Goal: Find specific page/section: Find specific page/section

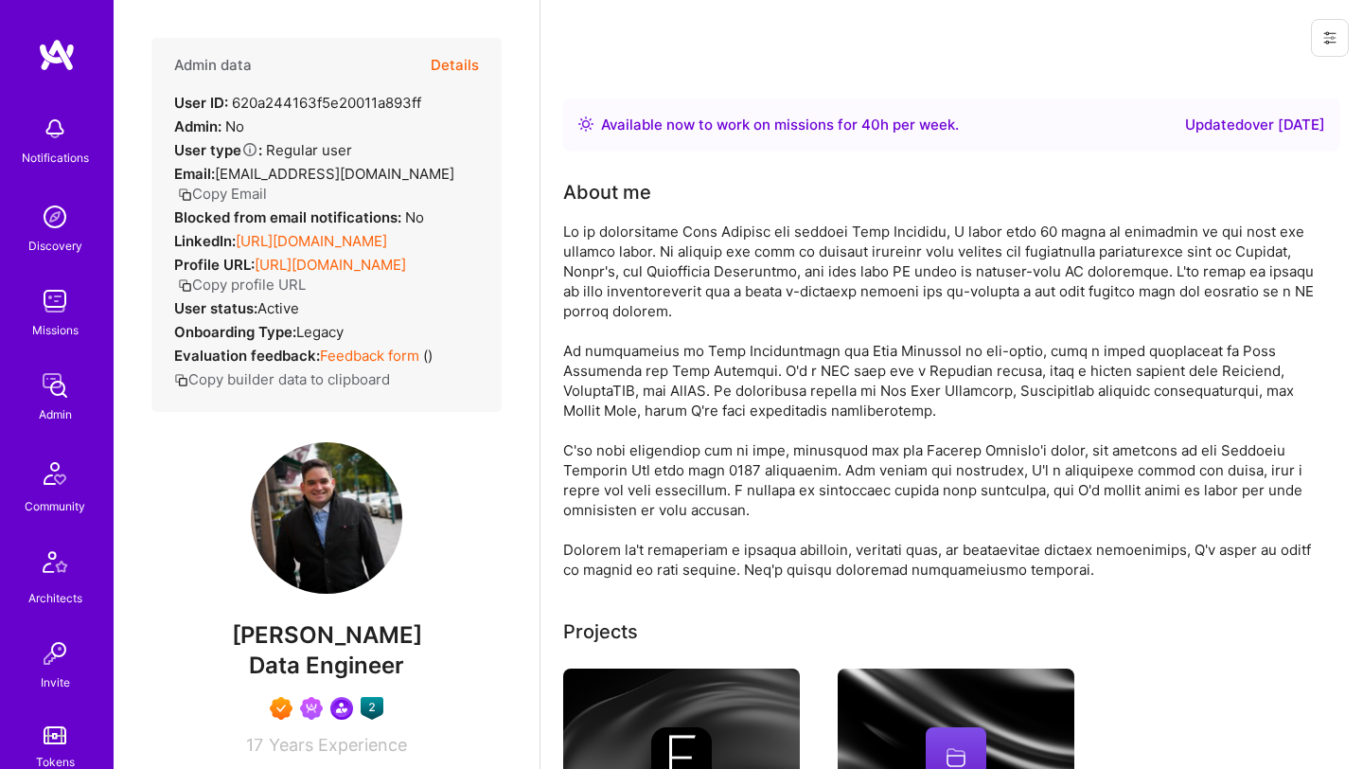
scroll to position [439, 0]
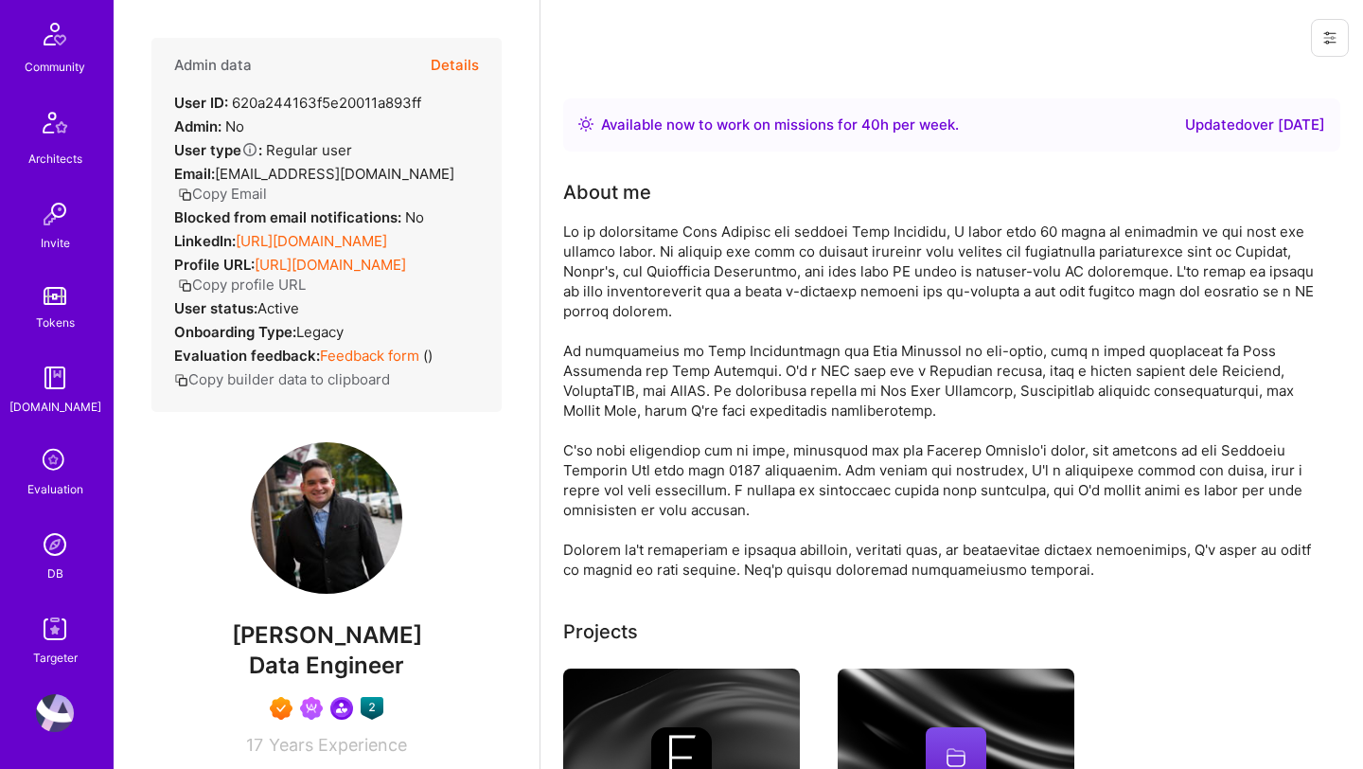
click at [44, 563] on link "DB" at bounding box center [54, 554] width 117 height 58
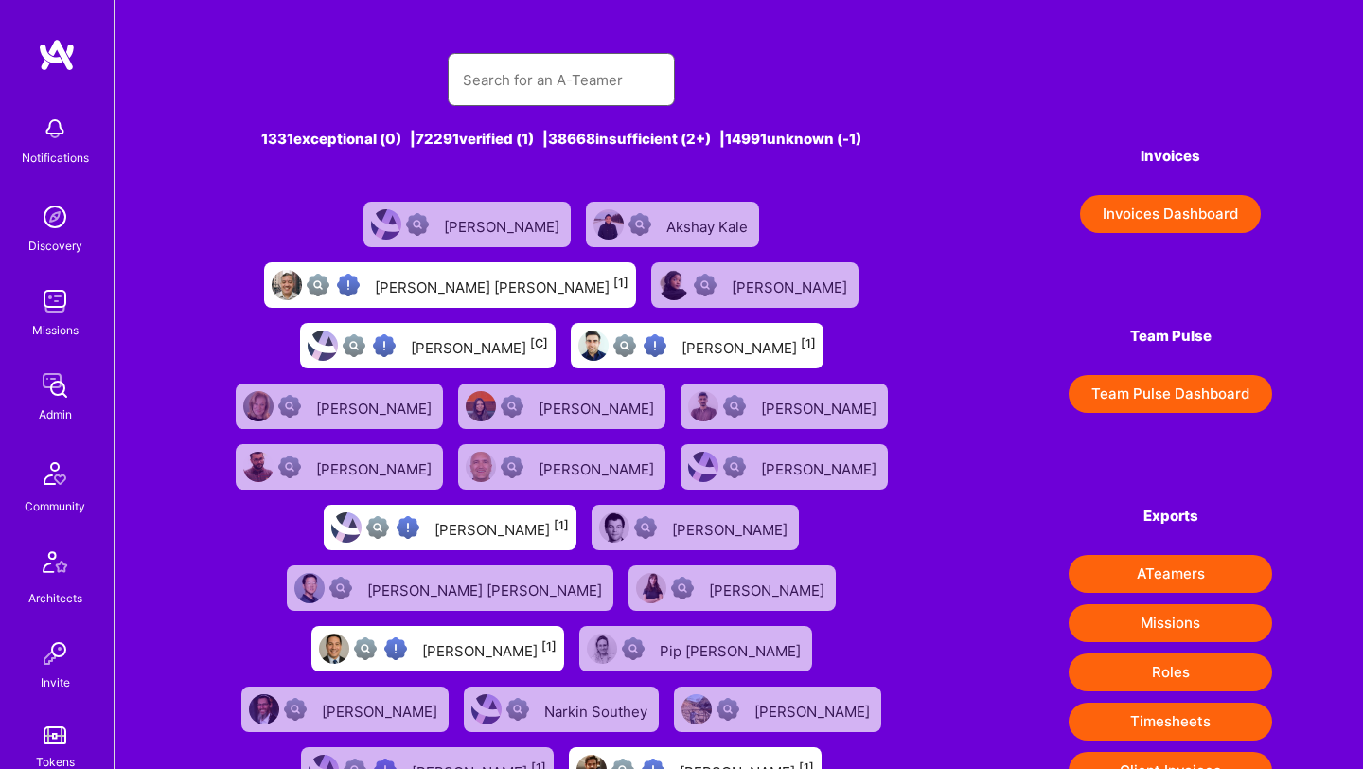
click at [517, 92] on input "text" at bounding box center [561, 80] width 197 height 48
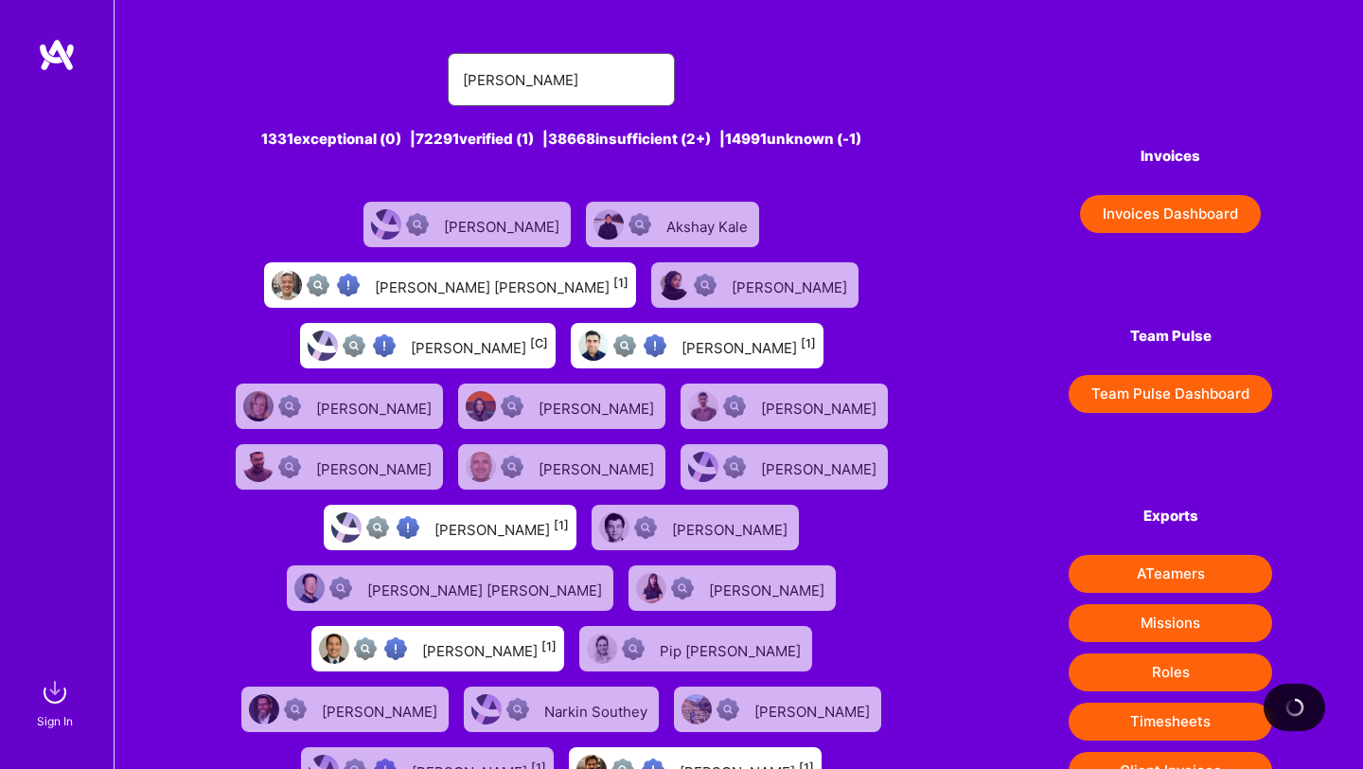
type input "himanshu"
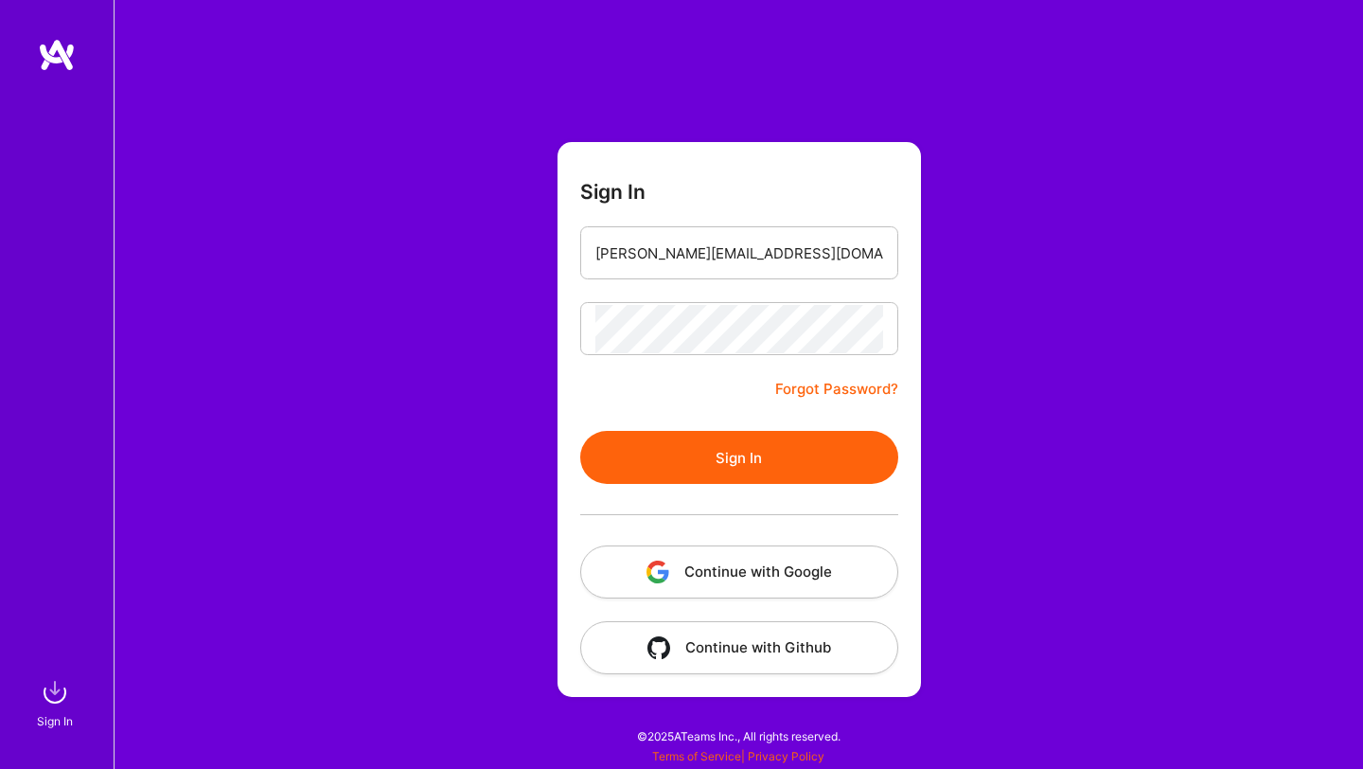
click at [703, 454] on button "Sign In" at bounding box center [739, 457] width 318 height 53
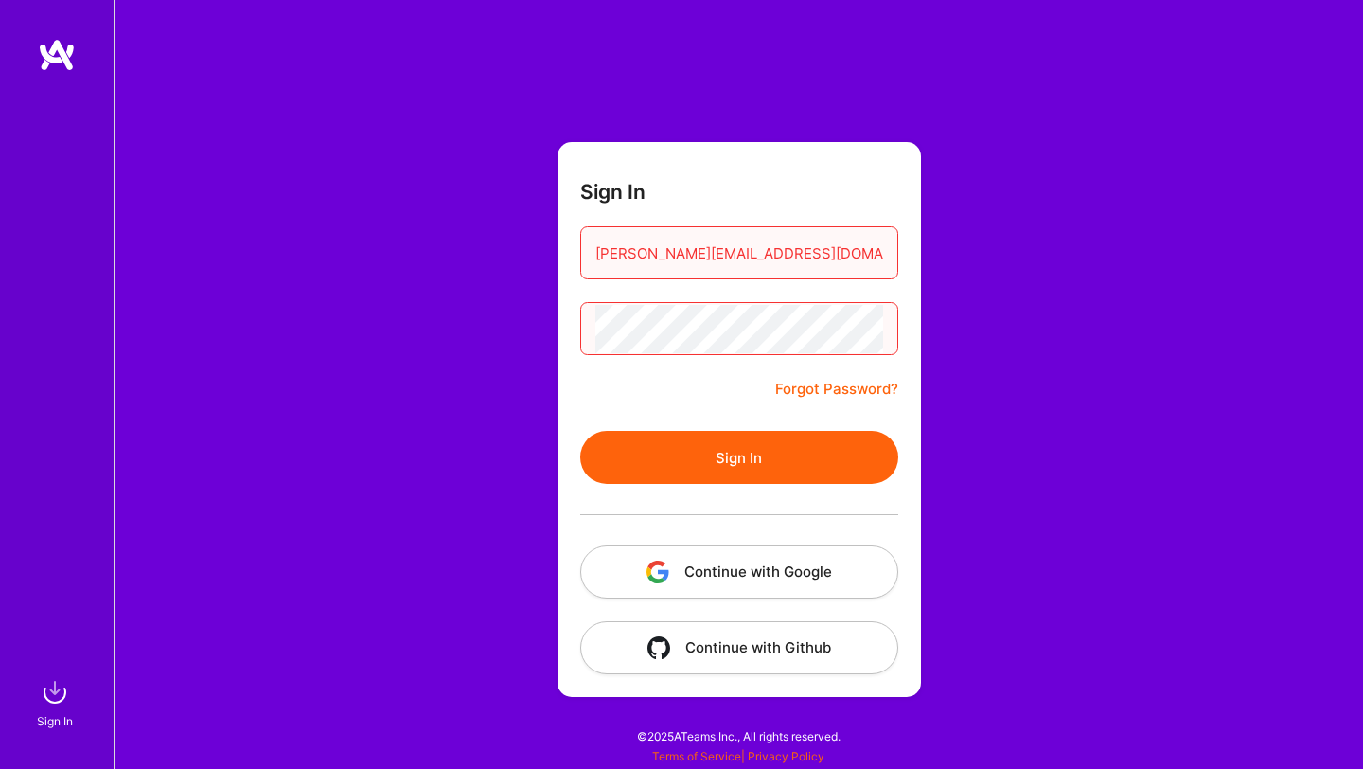
click at [751, 569] on button "Continue with Google" at bounding box center [739, 571] width 318 height 53
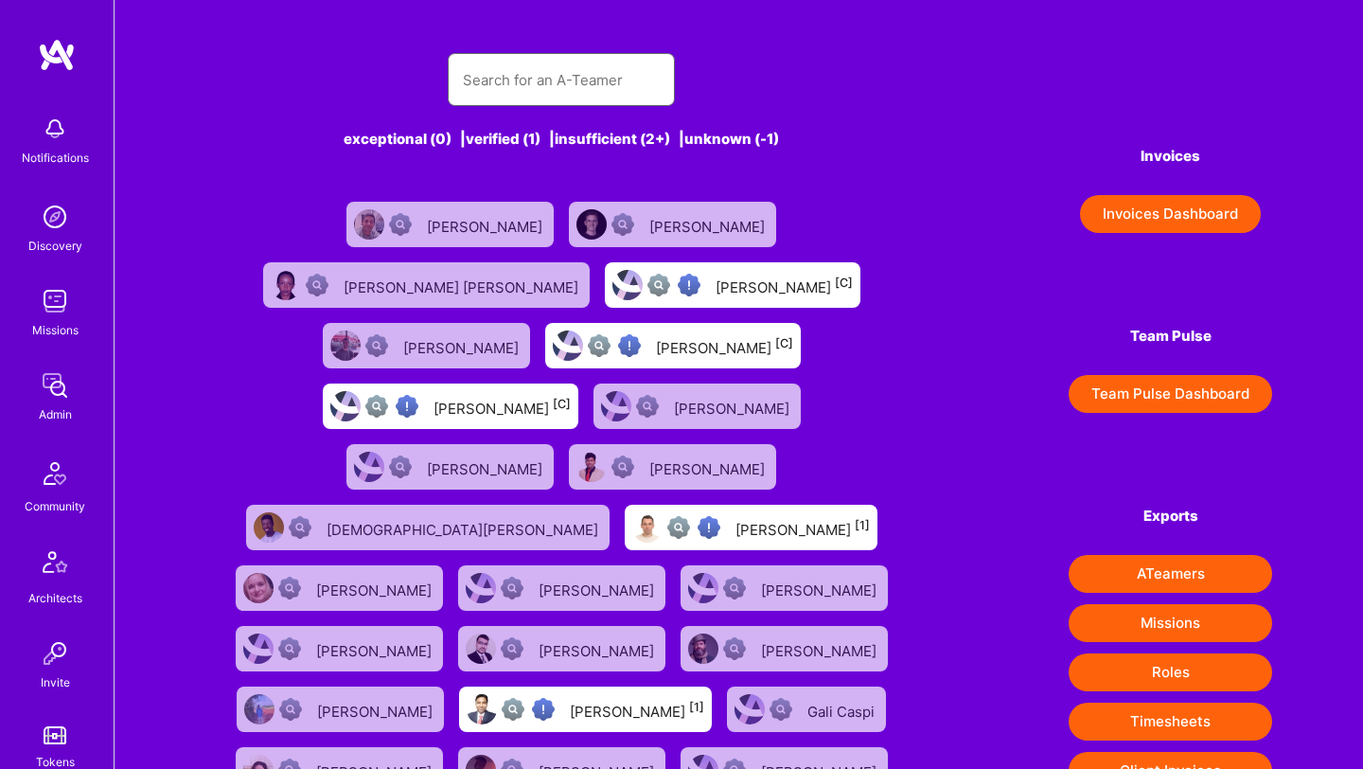
click at [472, 80] on input "text" at bounding box center [561, 80] width 197 height 48
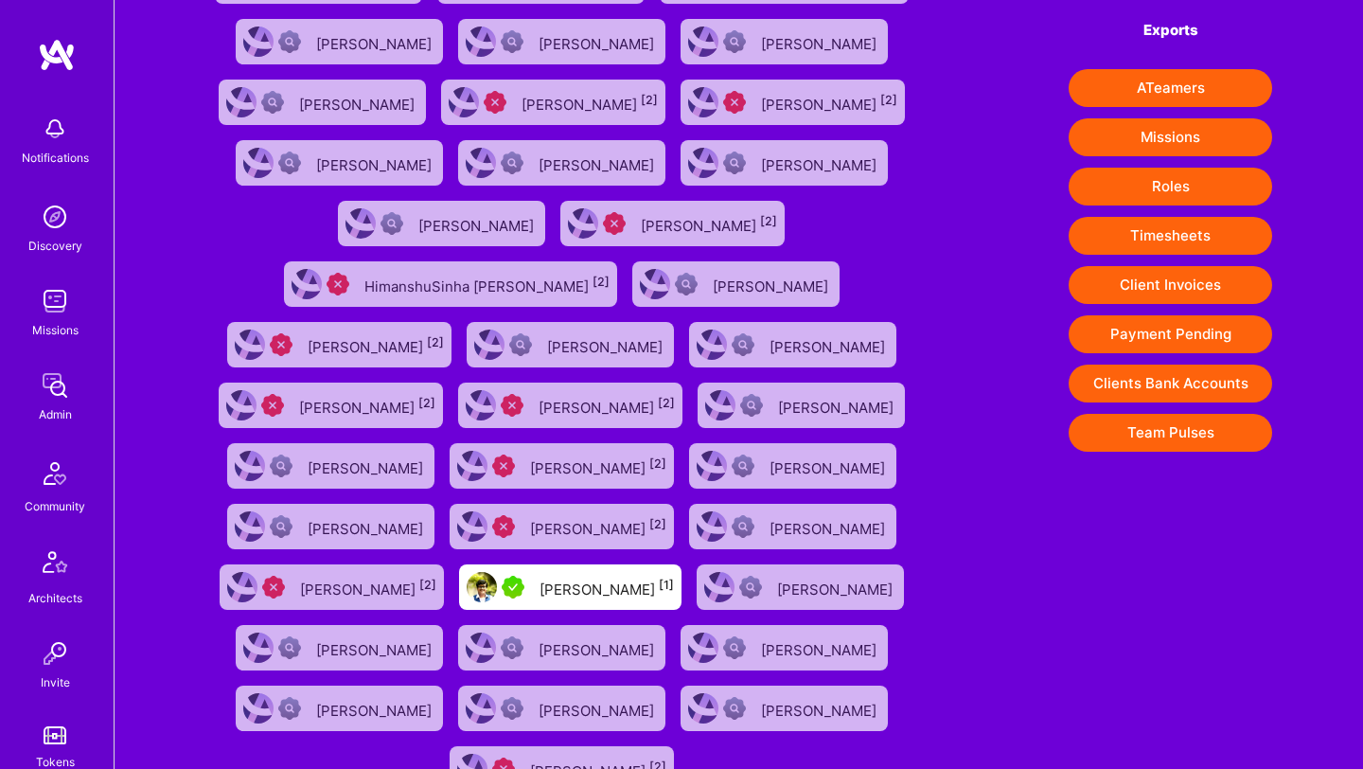
scroll to position [546, 0]
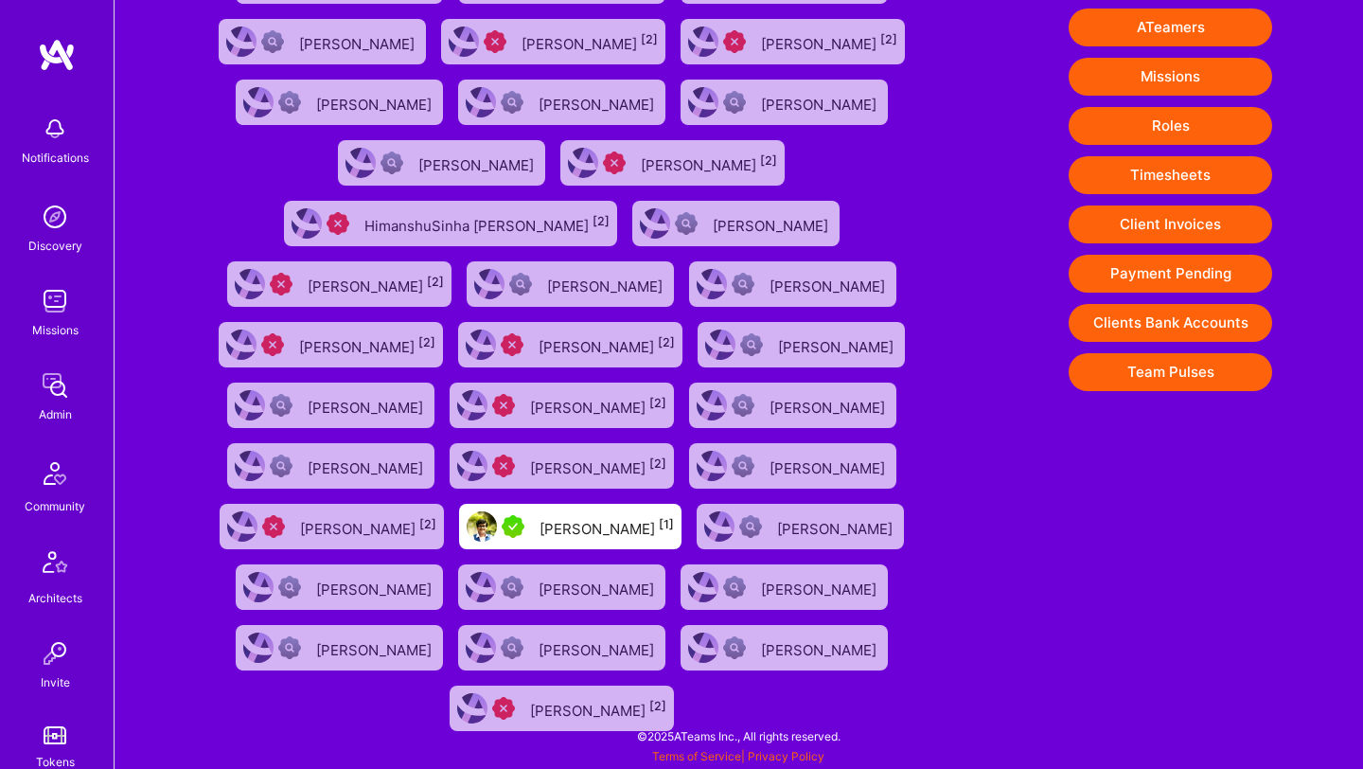
type input "himanshu"
click at [604, 534] on div "Himanshu Shankar [1]" at bounding box center [606, 526] width 134 height 25
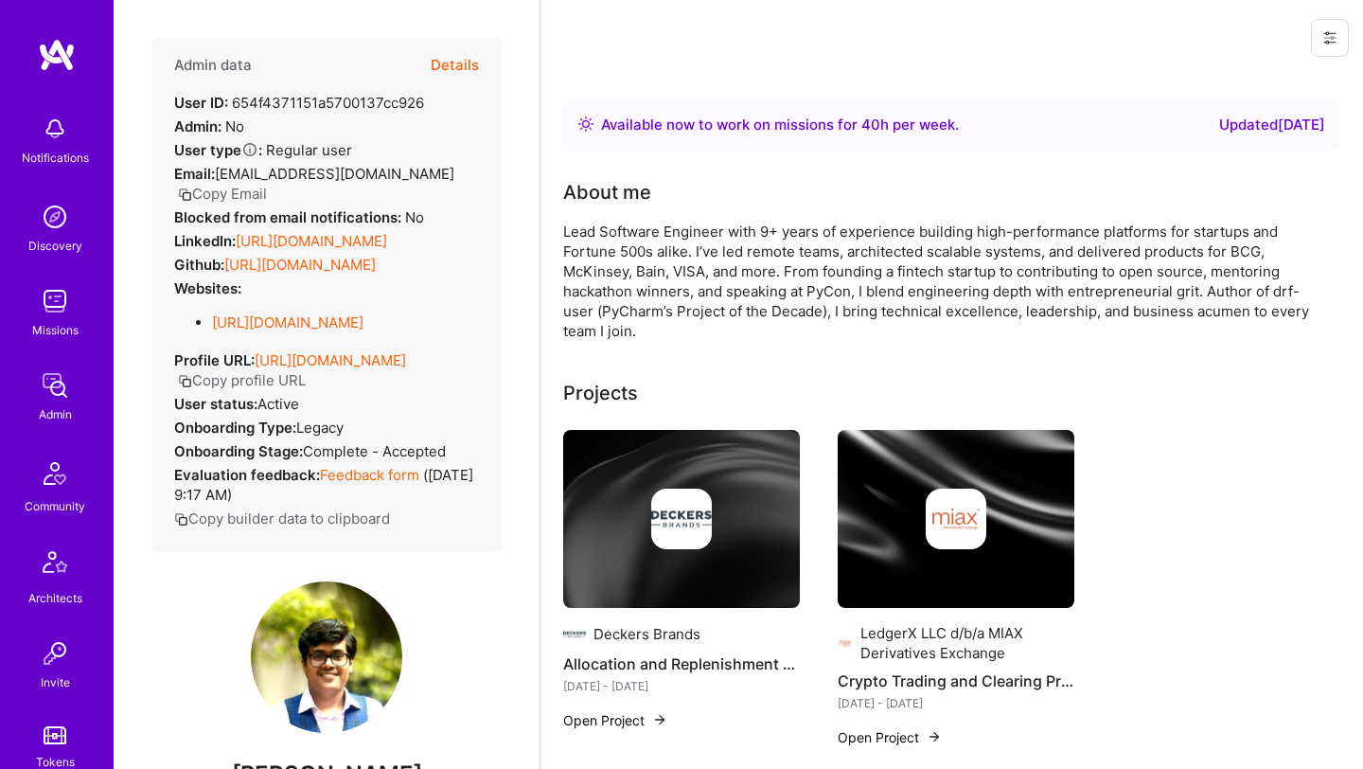
scroll to position [439, 0]
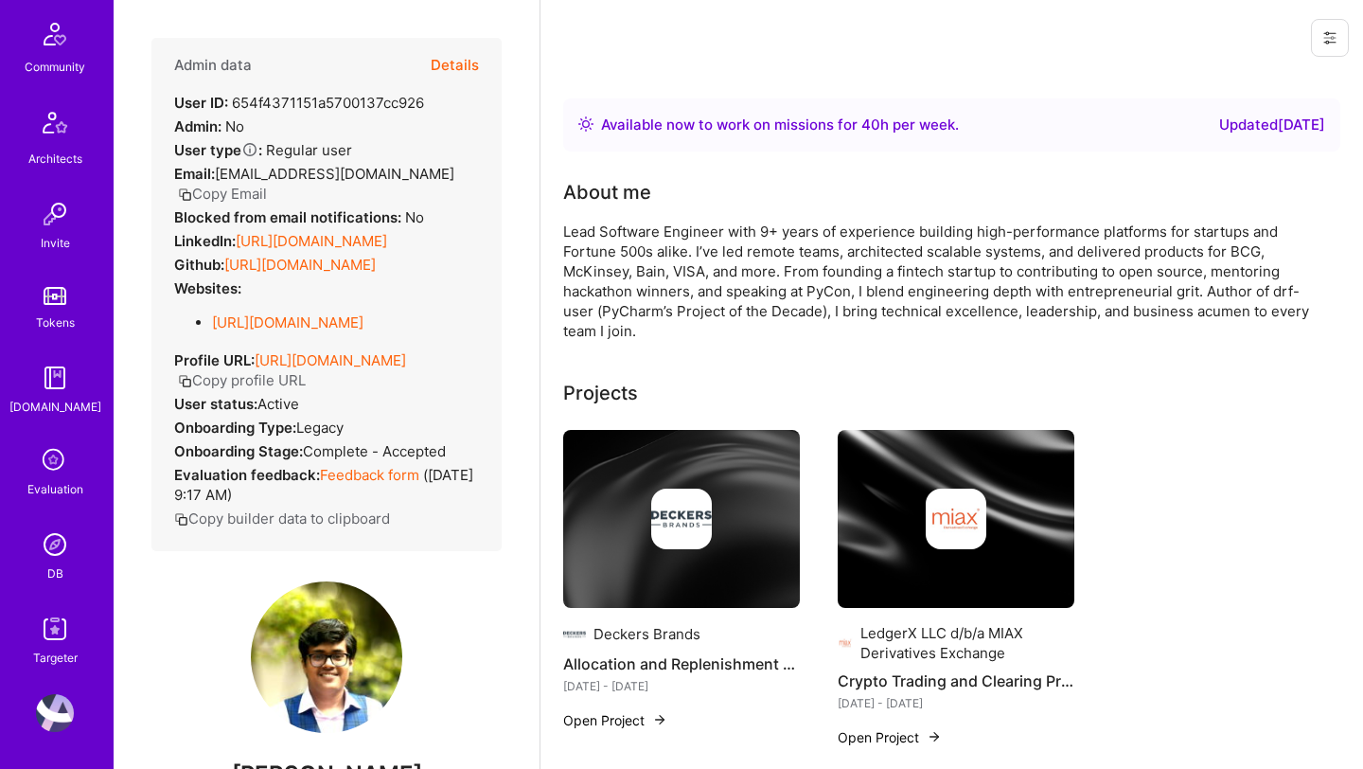
click at [56, 554] on img at bounding box center [55, 544] width 38 height 38
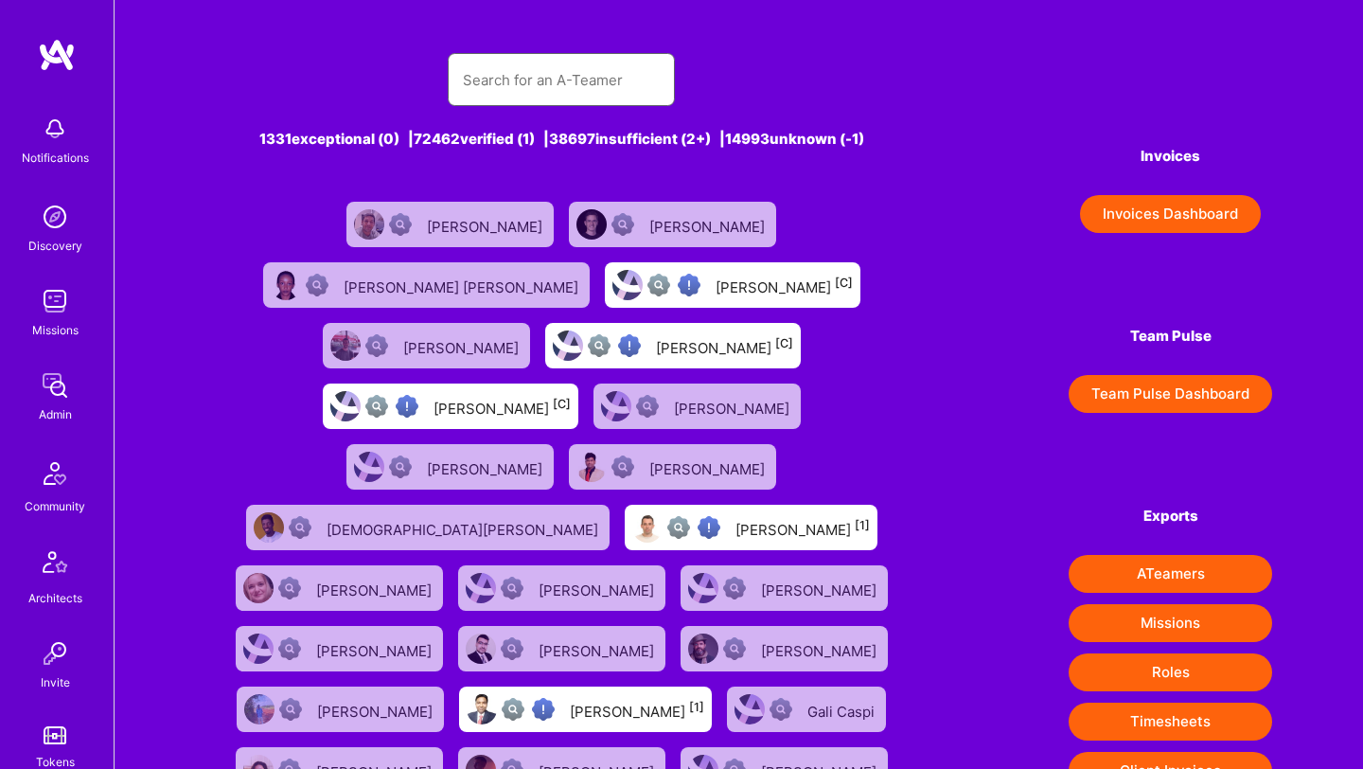
click at [568, 88] on input "text" at bounding box center [561, 80] width 197 height 48
paste input "[PERSON_NAME]"
type input "[PERSON_NAME]"
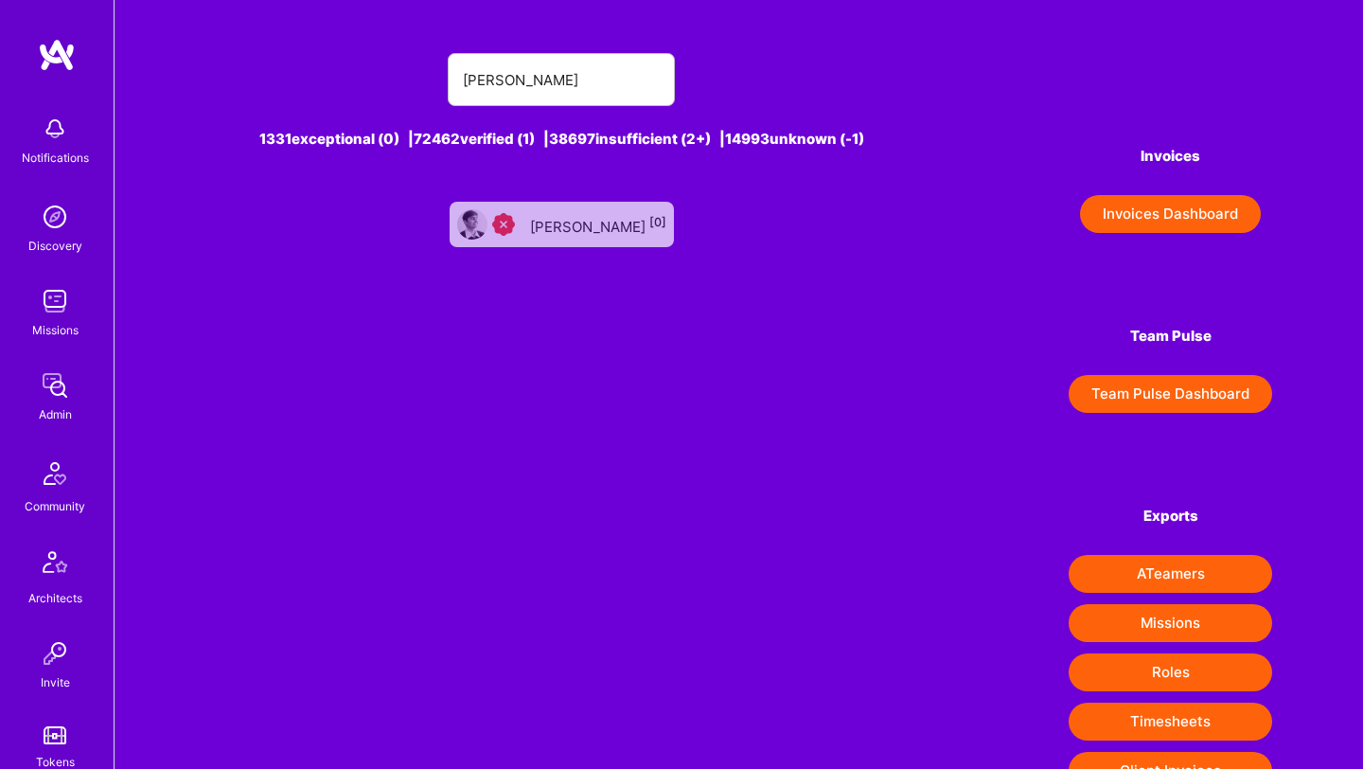
click at [552, 228] on div "Himanshu Bharadwaj [0]" at bounding box center [598, 224] width 136 height 25
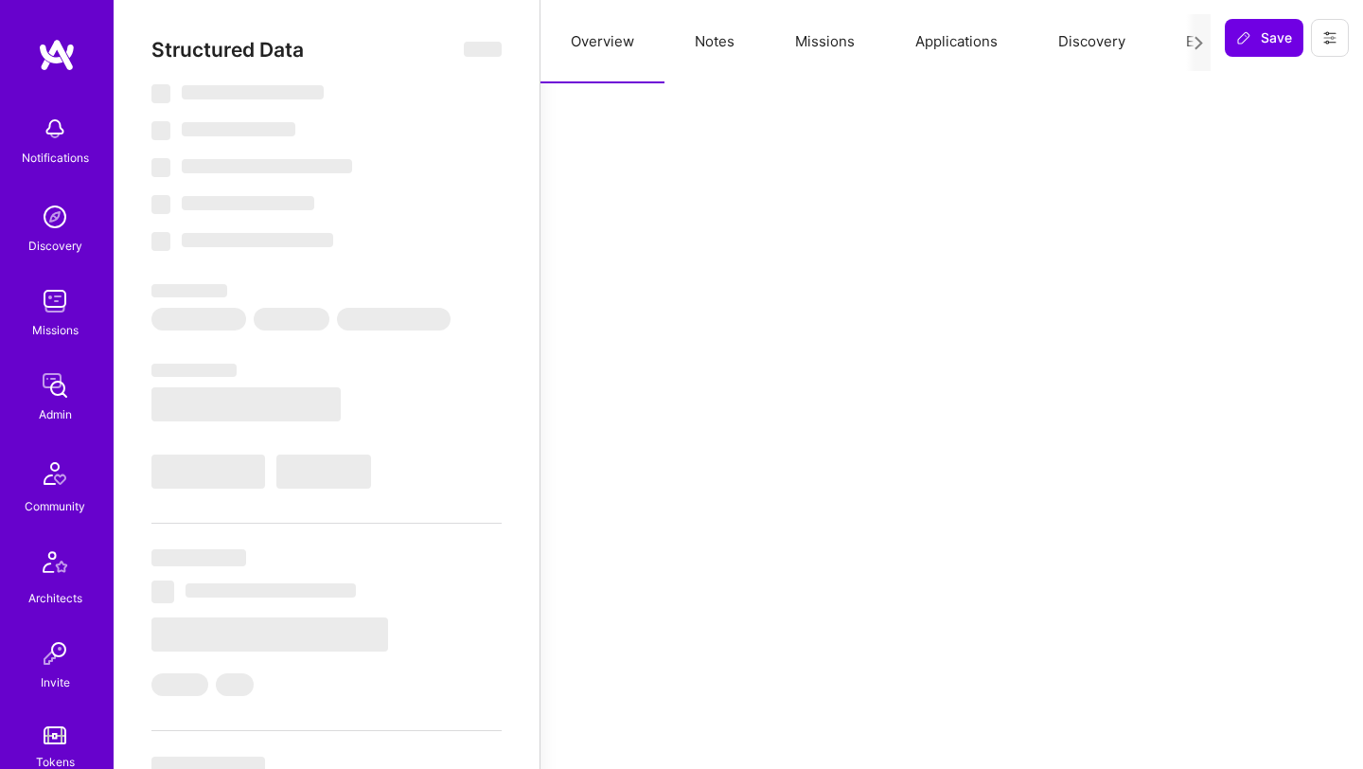
select select "Right Now"
select select "1"
select select "3"
select select "7"
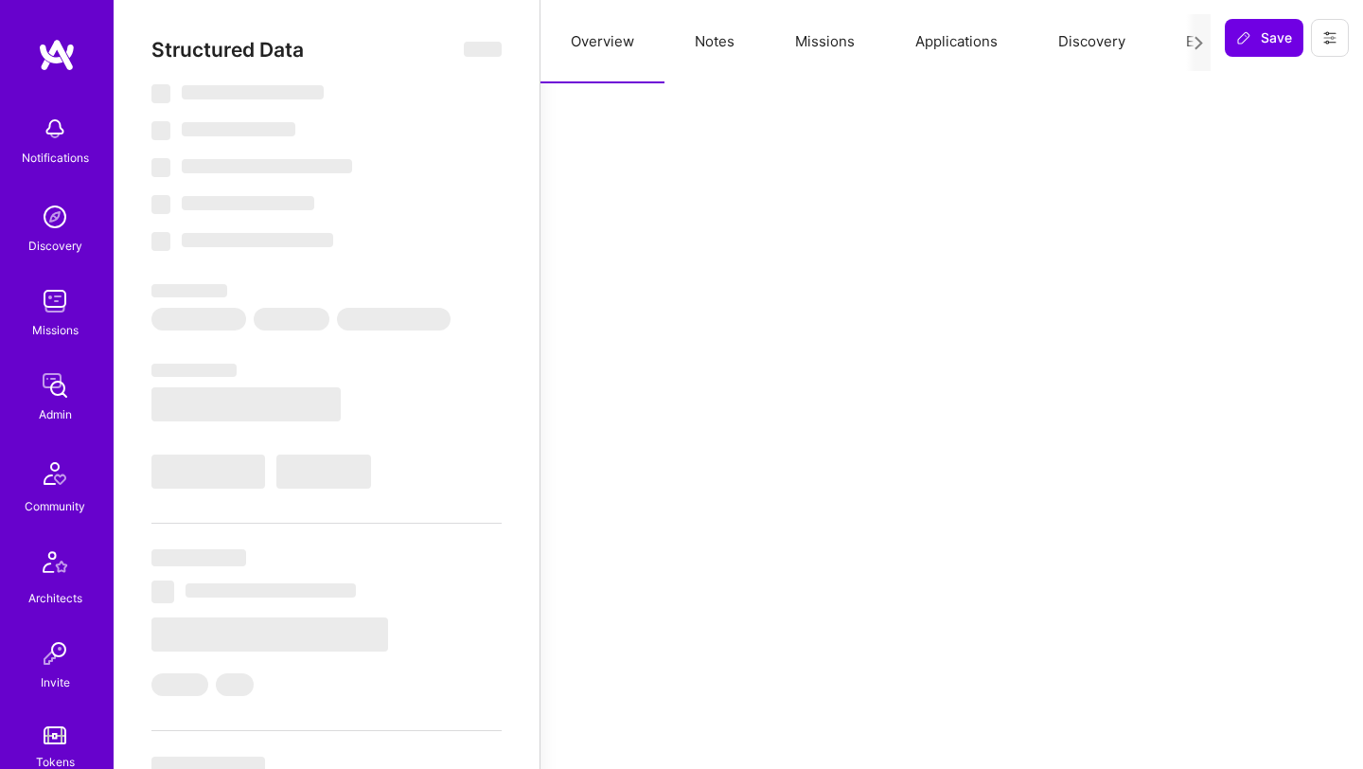
select select "US"
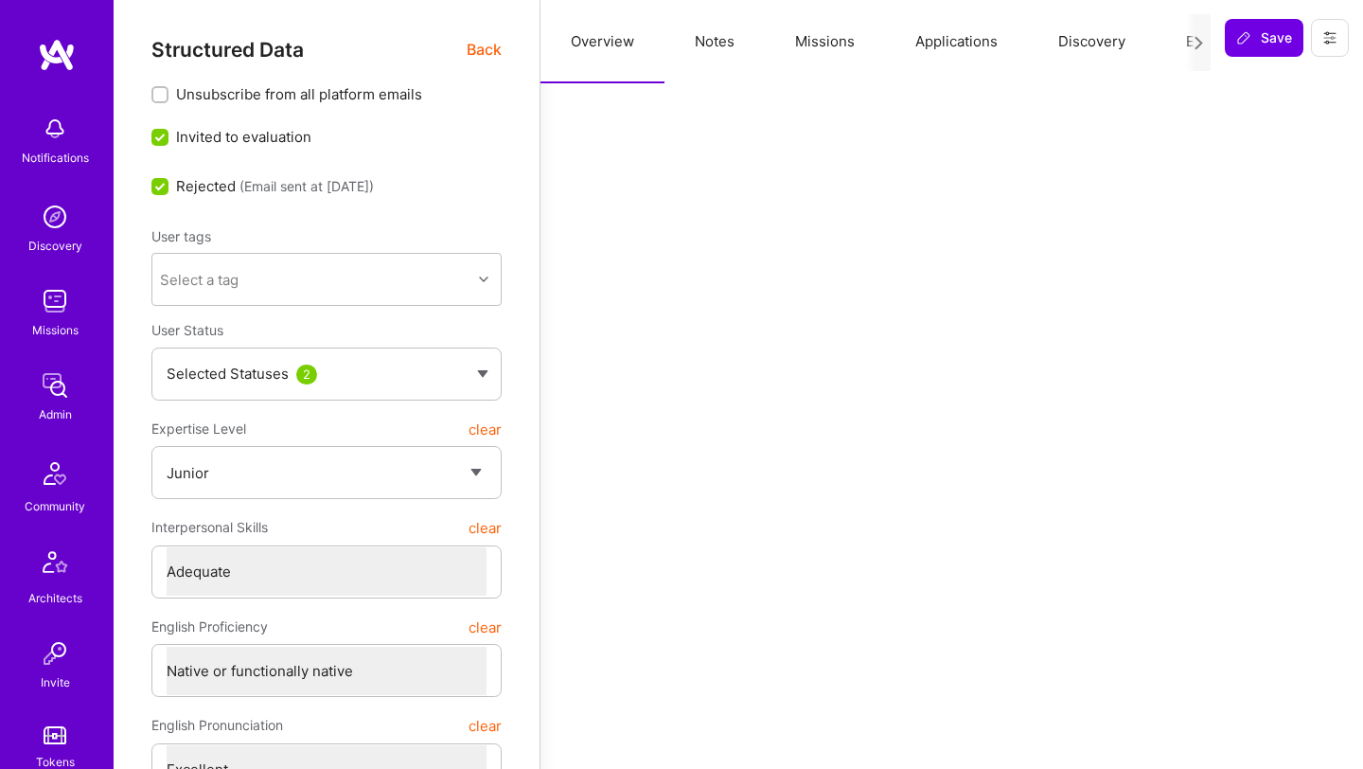
click at [816, 40] on button "Missions" at bounding box center [825, 41] width 120 height 83
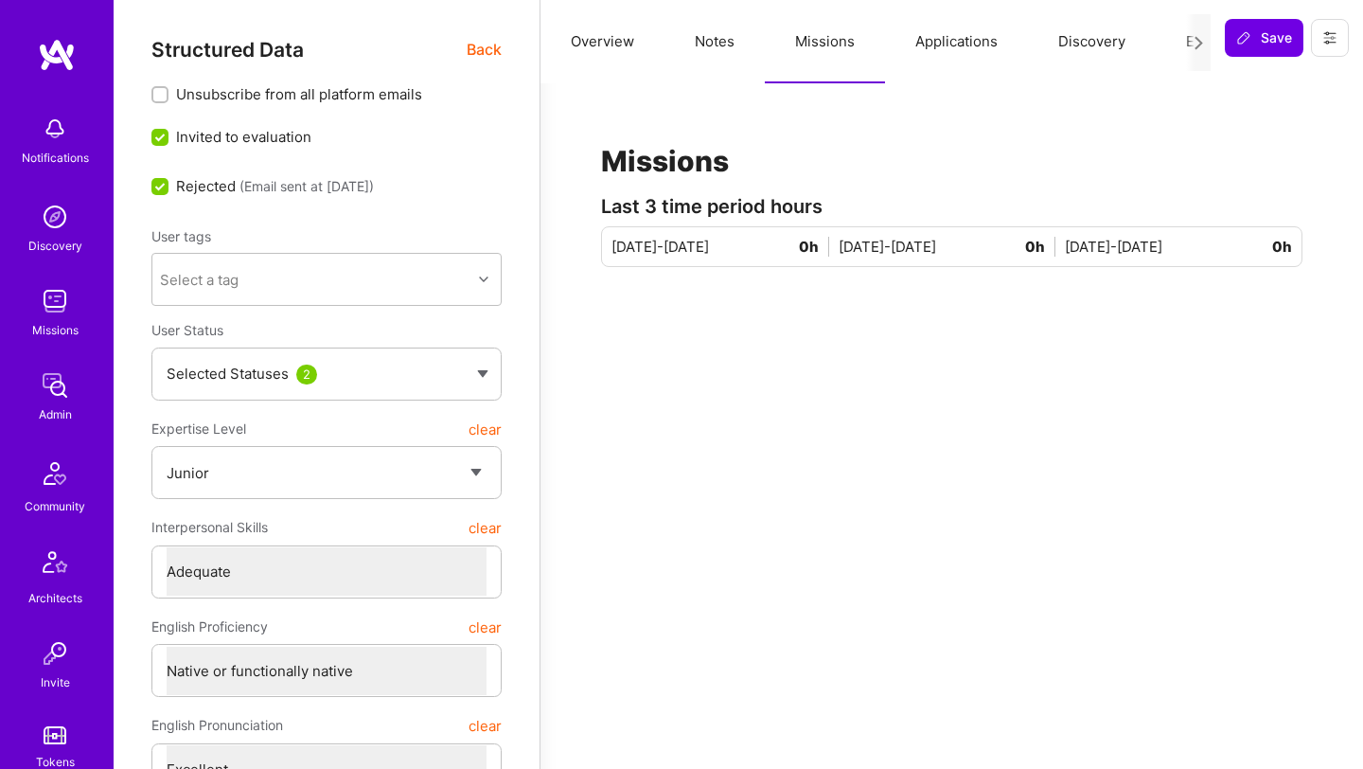
click at [611, 46] on button "Overview" at bounding box center [602, 41] width 124 height 83
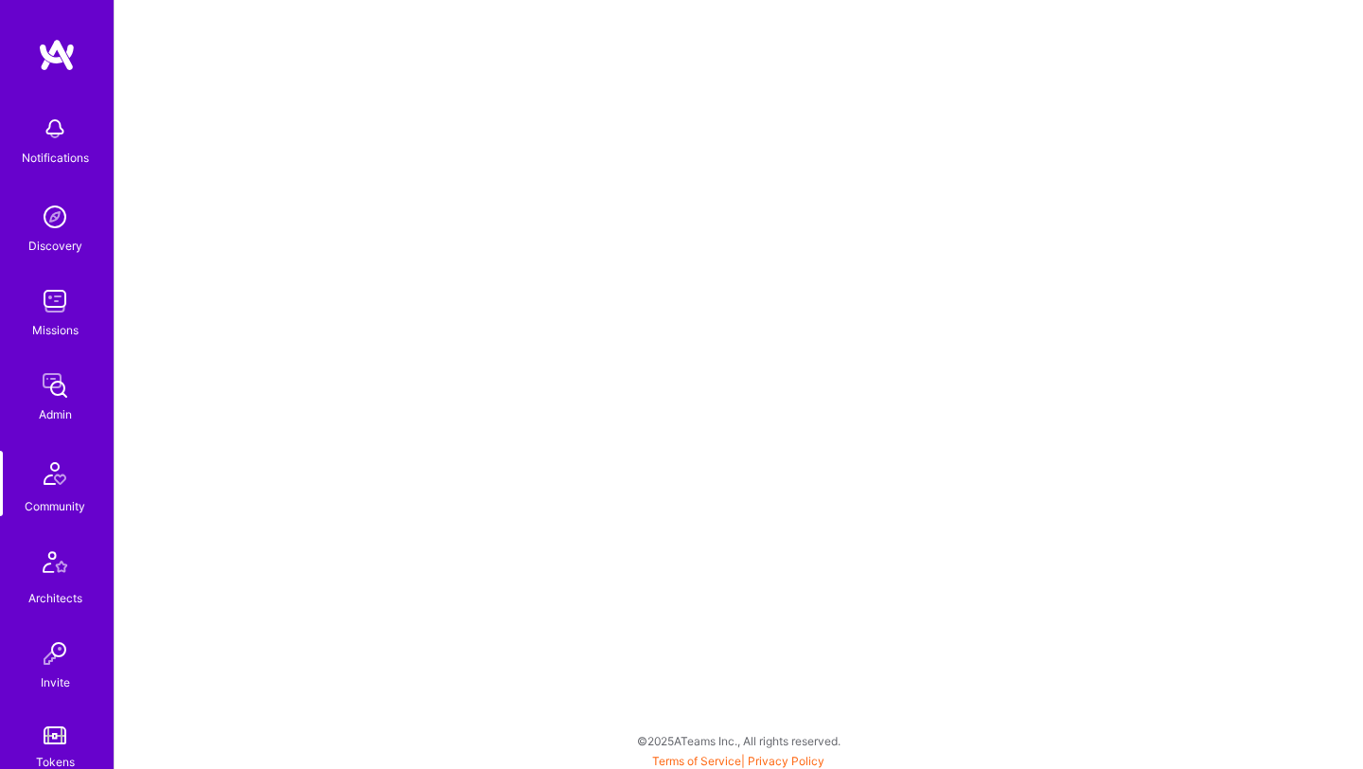
click at [53, 477] on img at bounding box center [54, 473] width 45 height 45
click at [42, 486] on img at bounding box center [54, 473] width 45 height 45
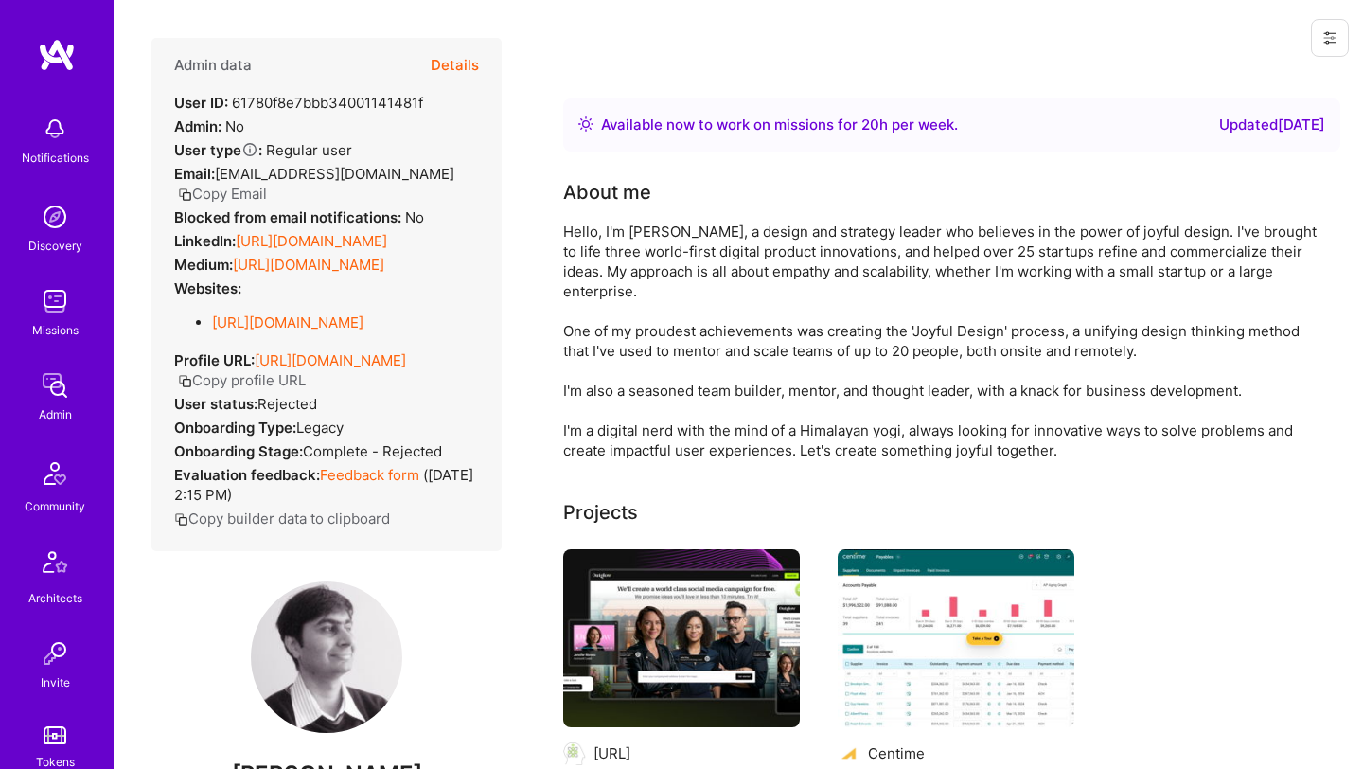
scroll to position [439, 0]
